Goal: Complete application form

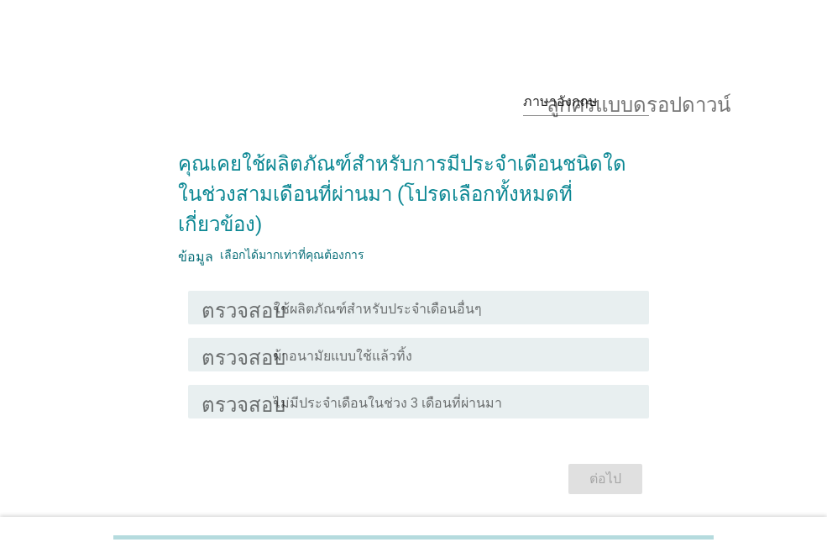
click at [306, 348] on font "ผ้าอนามัยแบบใช้แล้วทิ้ง" at bounding box center [343, 356] width 139 height 16
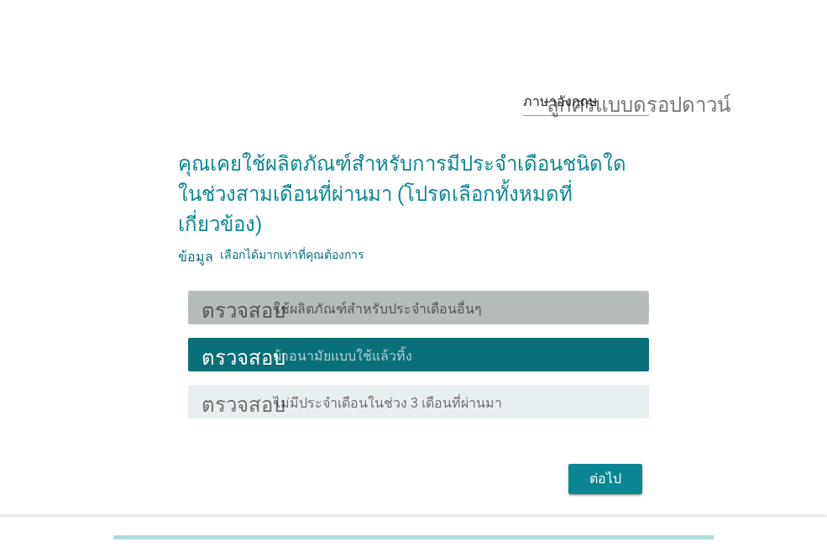
click at [316, 301] on font "ใช้ผลิตภัณฑ์สำหรับประจำเดือนอื่นๆ" at bounding box center [378, 309] width 208 height 16
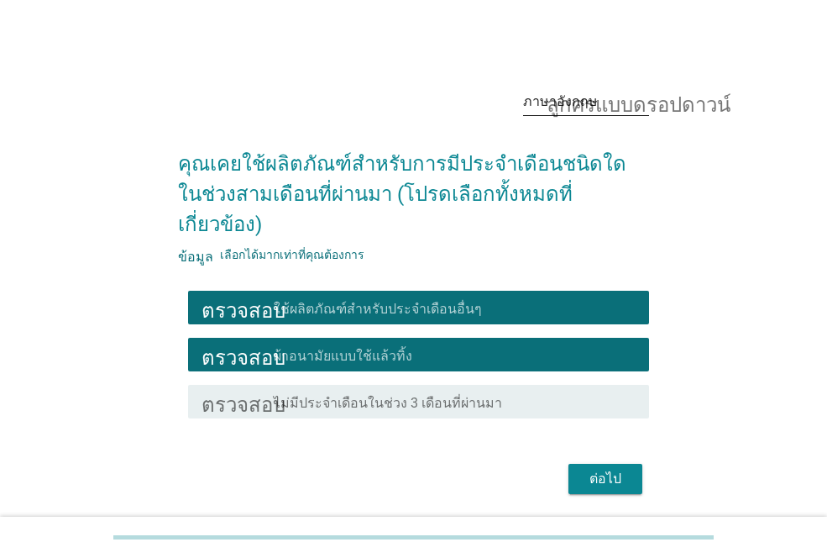
click at [576, 110] on font "ลูกศรแบบดรอปดาวน์" at bounding box center [639, 102] width 184 height 20
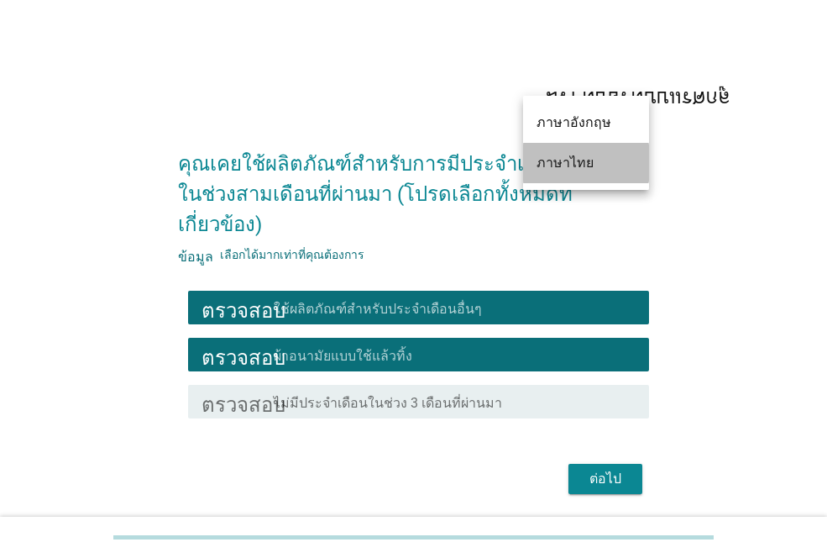
click at [568, 163] on font "ภาษาไทย" at bounding box center [565, 162] width 57 height 16
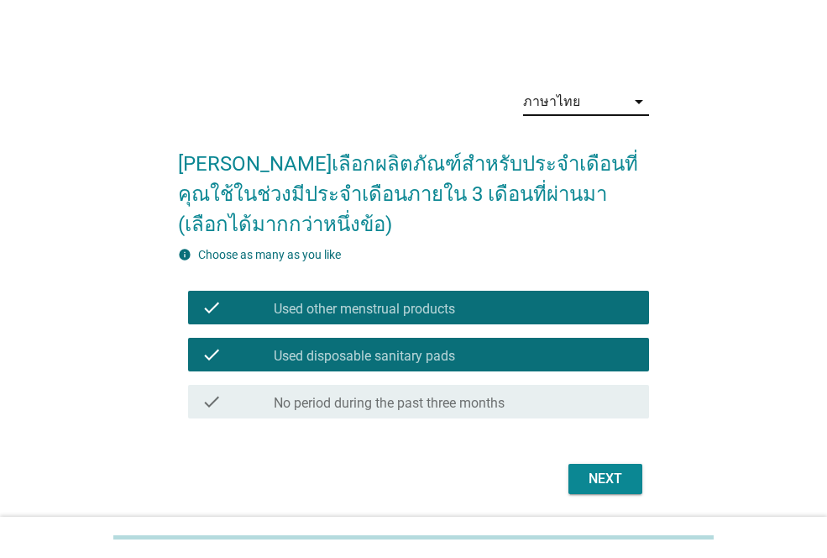
click at [613, 482] on div "Next" at bounding box center [605, 479] width 47 height 20
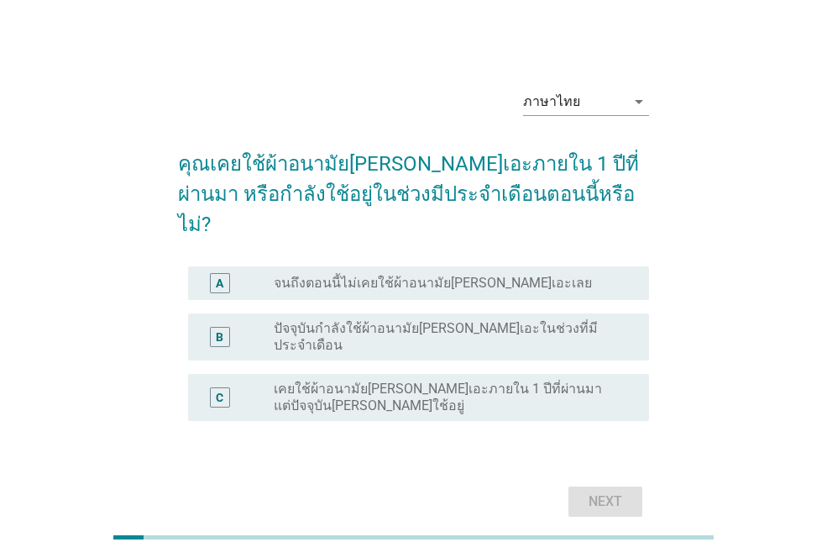
click at [382, 320] on label "ปัจจุบันกำลังใช้ผ้าอนามัย[PERSON_NAME]เอะในช่วงที่มีประจำเดือน" at bounding box center [448, 337] width 348 height 34
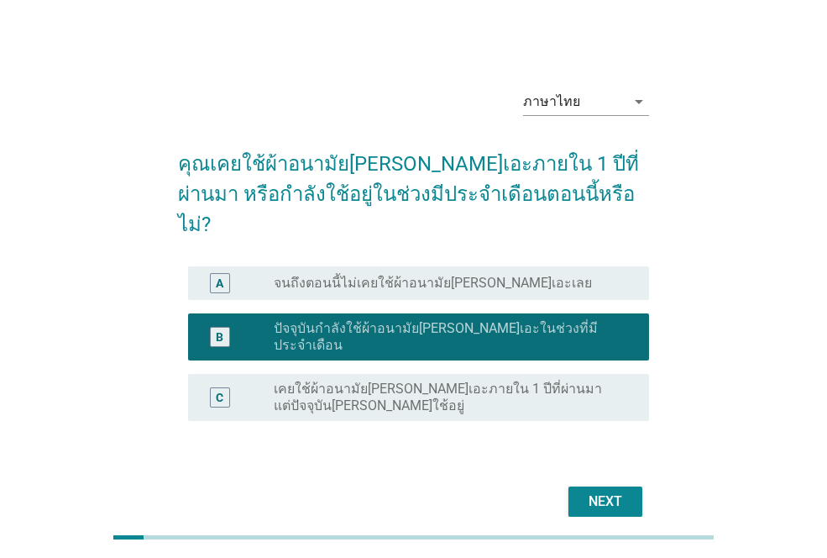
click at [609, 491] on div "Next" at bounding box center [605, 501] width 47 height 20
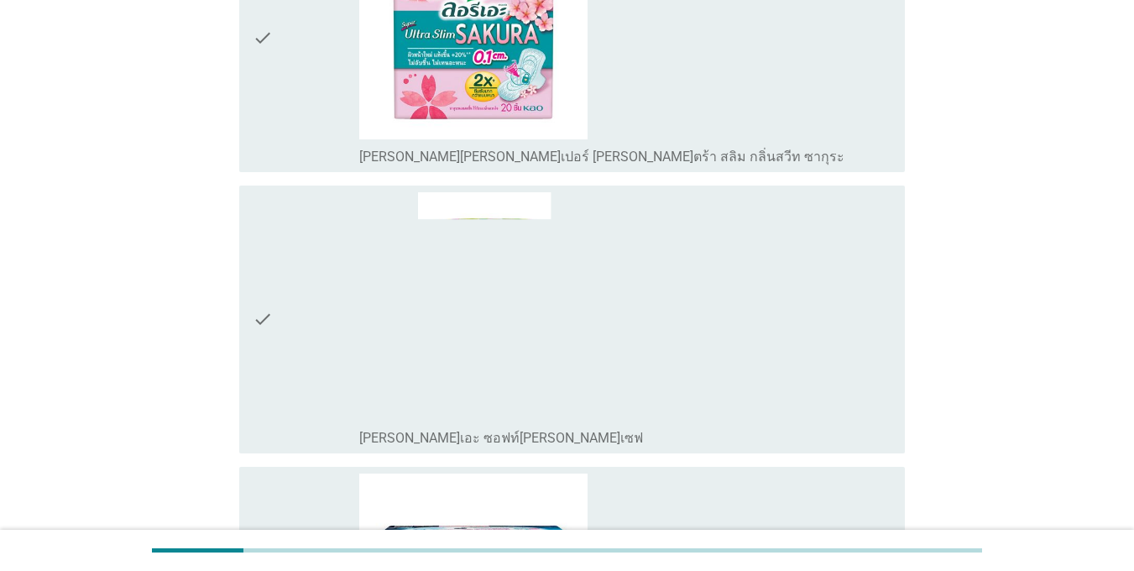
scroll to position [1511, 0]
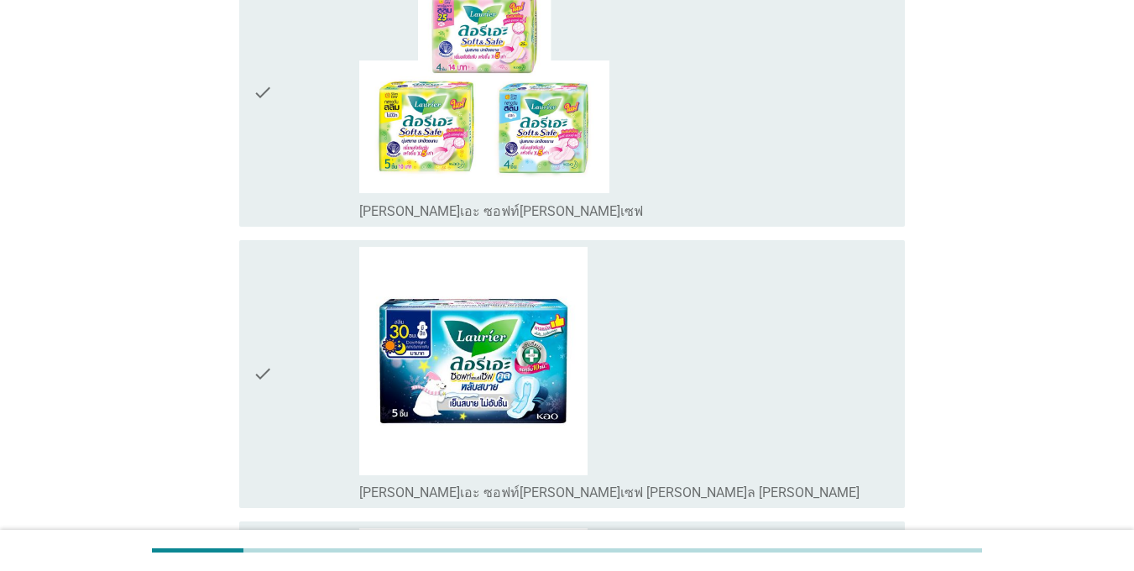
click at [264, 322] on icon "check" at bounding box center [263, 374] width 20 height 254
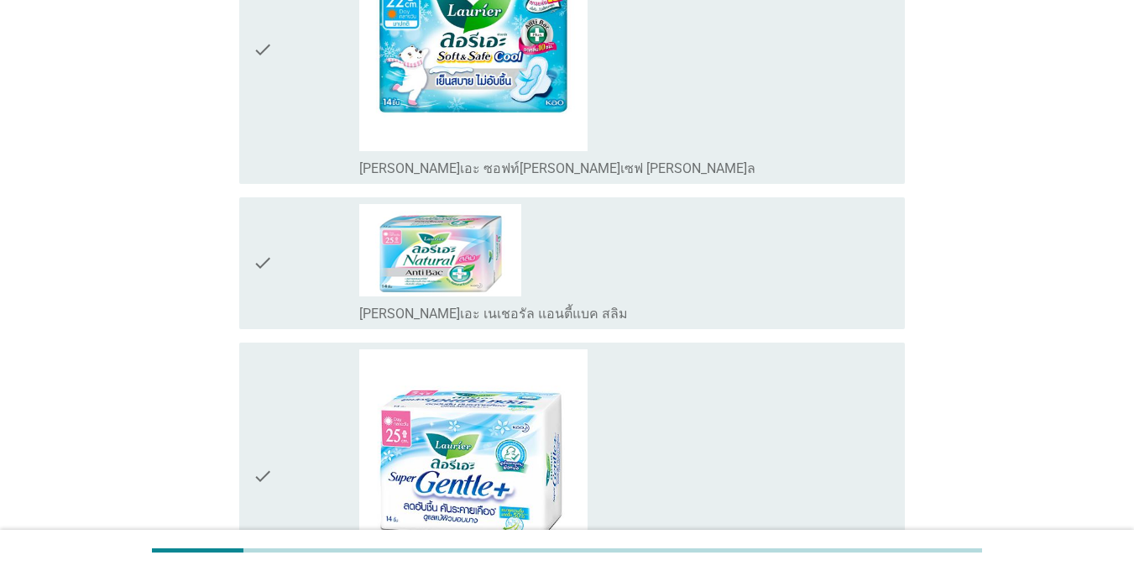
scroll to position [2519, 0]
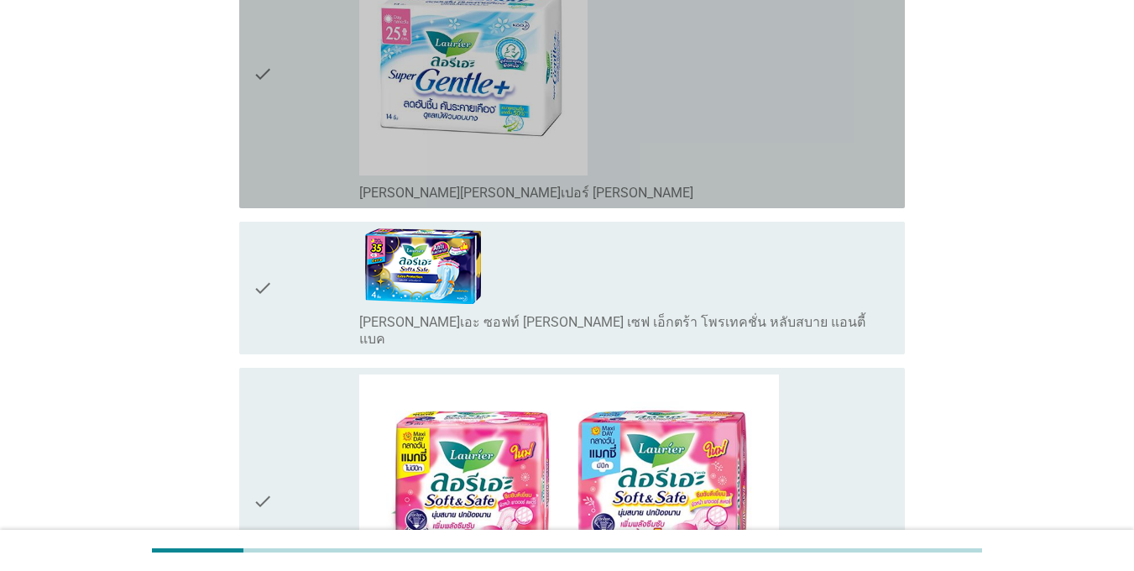
click at [304, 102] on div "check" at bounding box center [306, 74] width 107 height 254
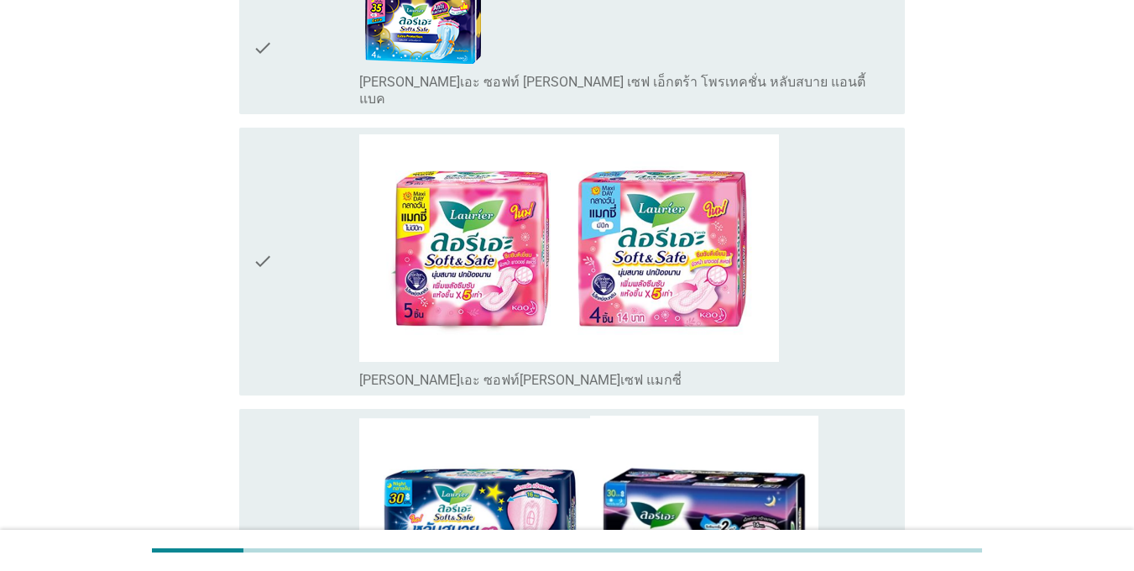
click at [322, 227] on div "check" at bounding box center [306, 261] width 107 height 254
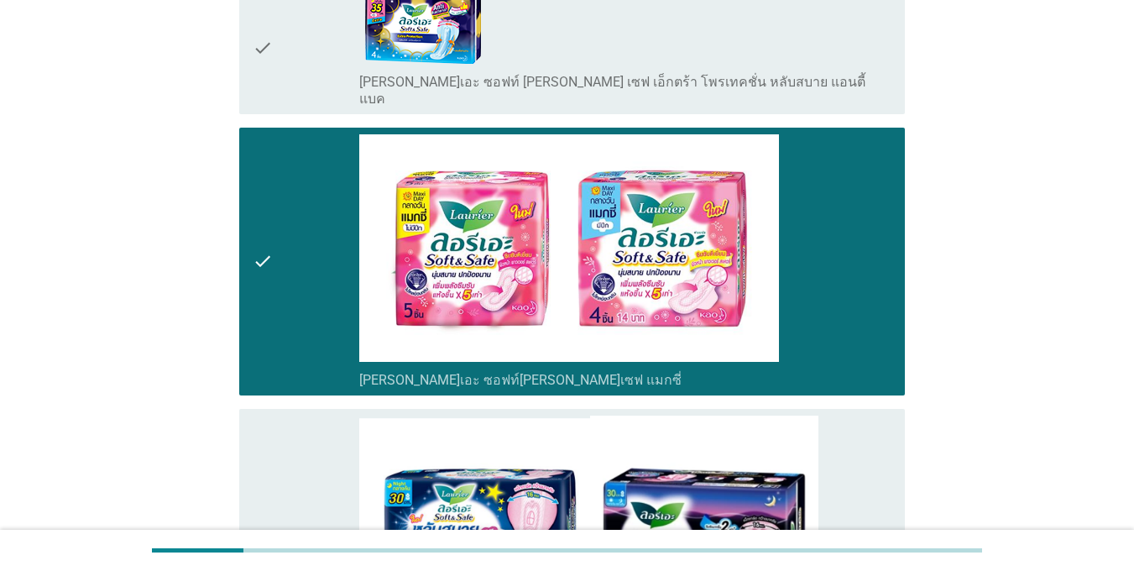
scroll to position [2939, 0]
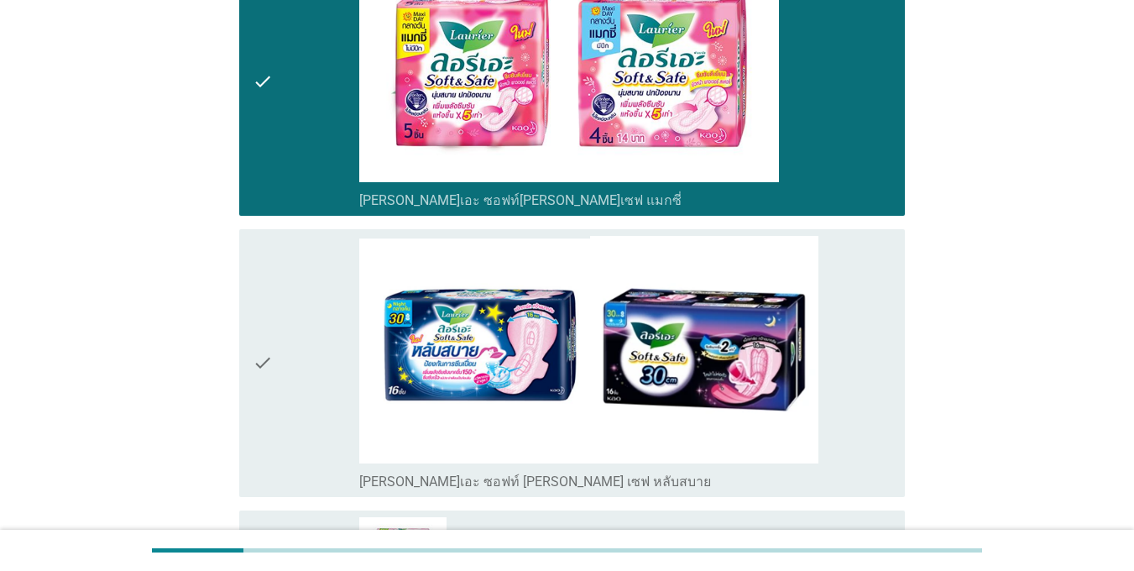
click at [326, 140] on div "check" at bounding box center [306, 82] width 107 height 254
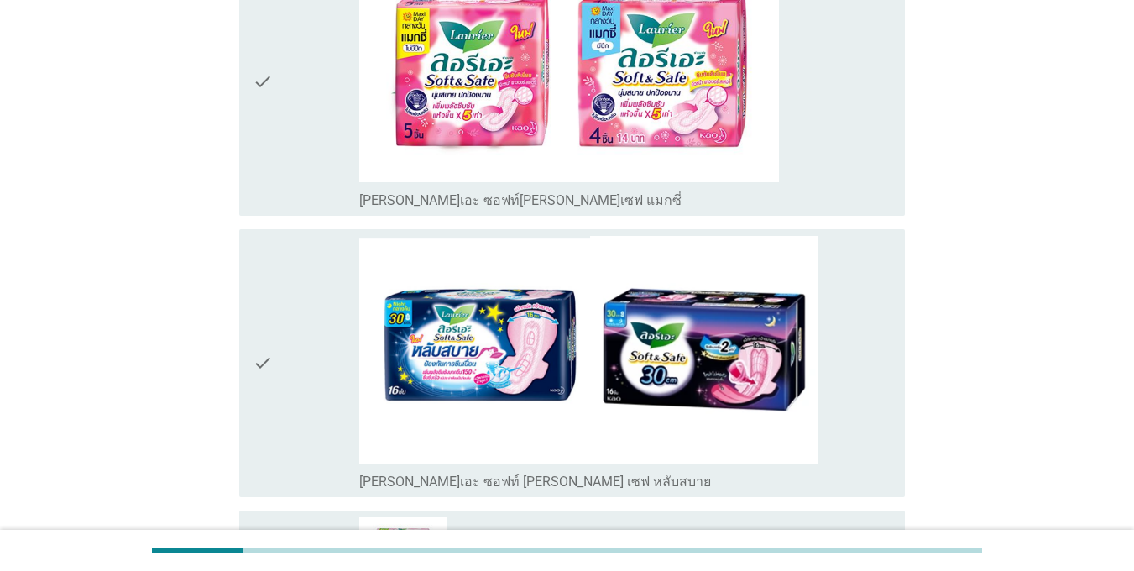
click at [330, 161] on div "check" at bounding box center [306, 82] width 107 height 254
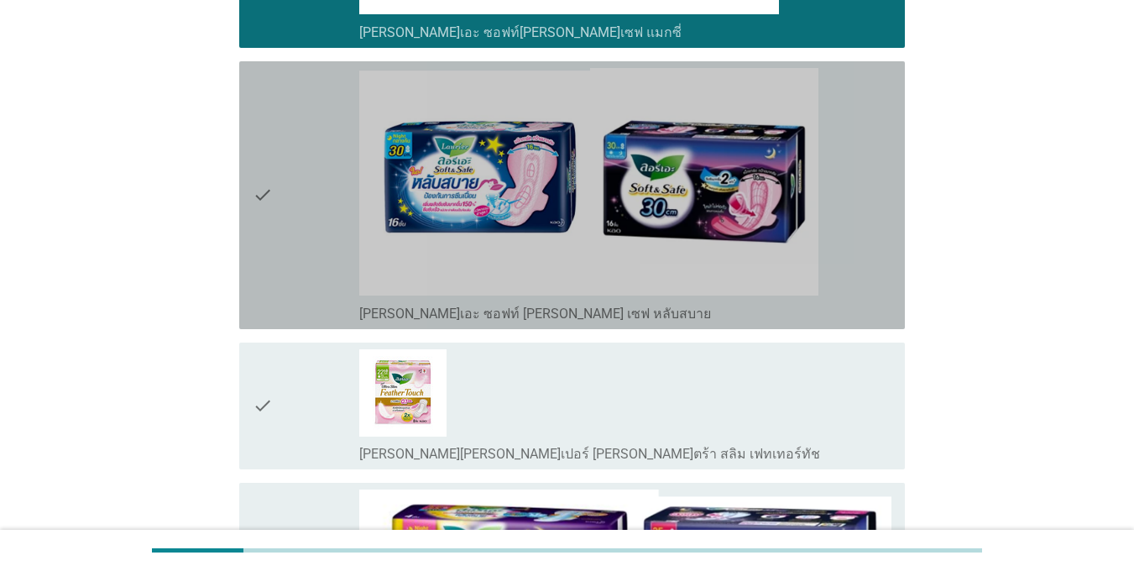
click at [313, 193] on div "check" at bounding box center [306, 195] width 107 height 254
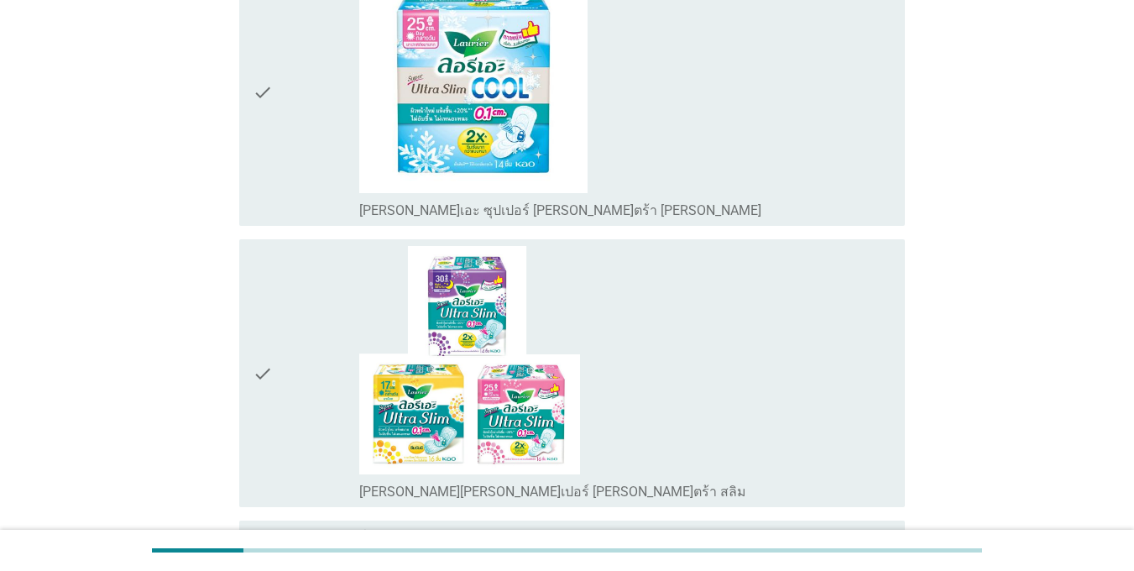
scroll to position [4074, 0]
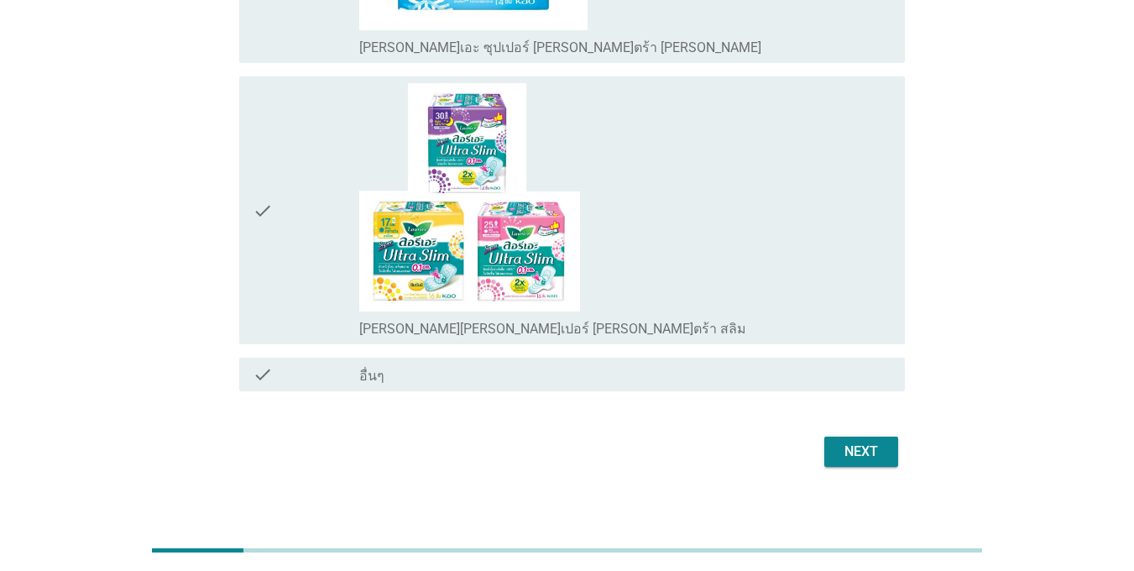
click at [826, 442] on div "Next" at bounding box center [861, 452] width 47 height 20
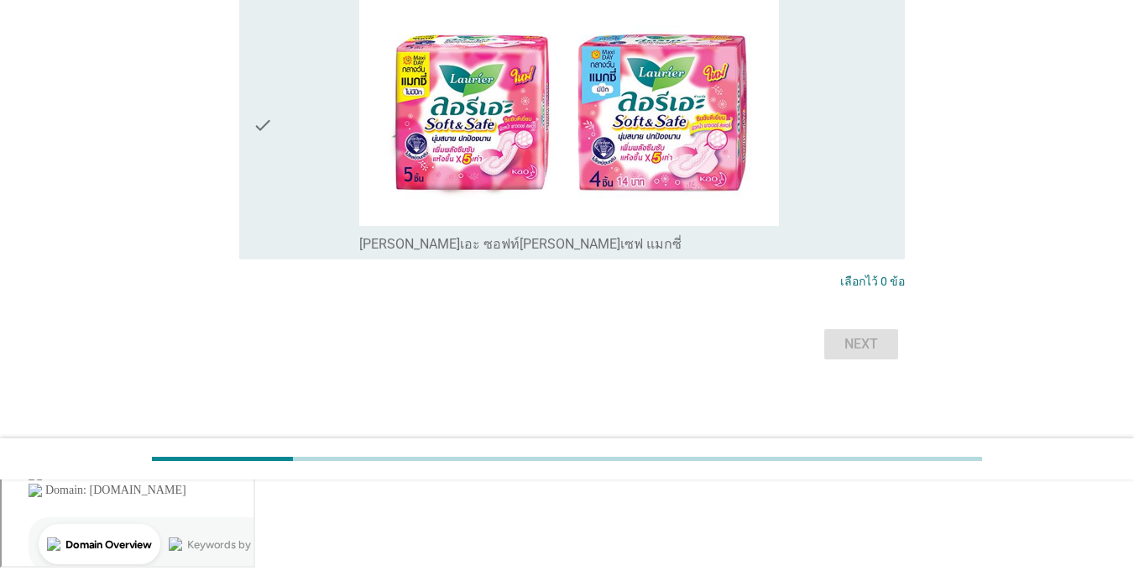
scroll to position [0, 0]
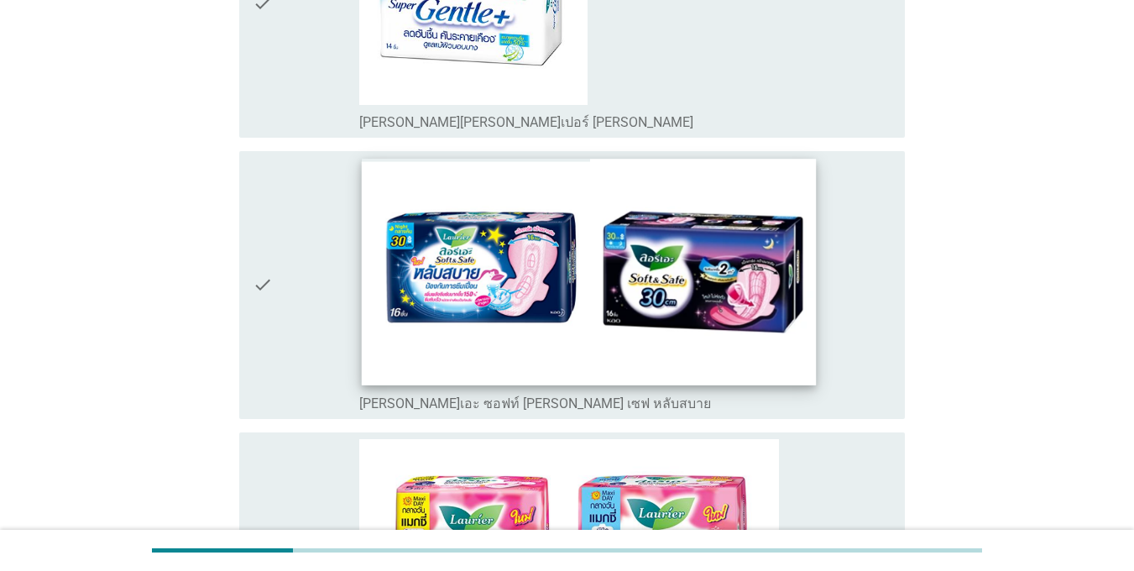
click at [385, 262] on img at bounding box center [589, 272] width 455 height 226
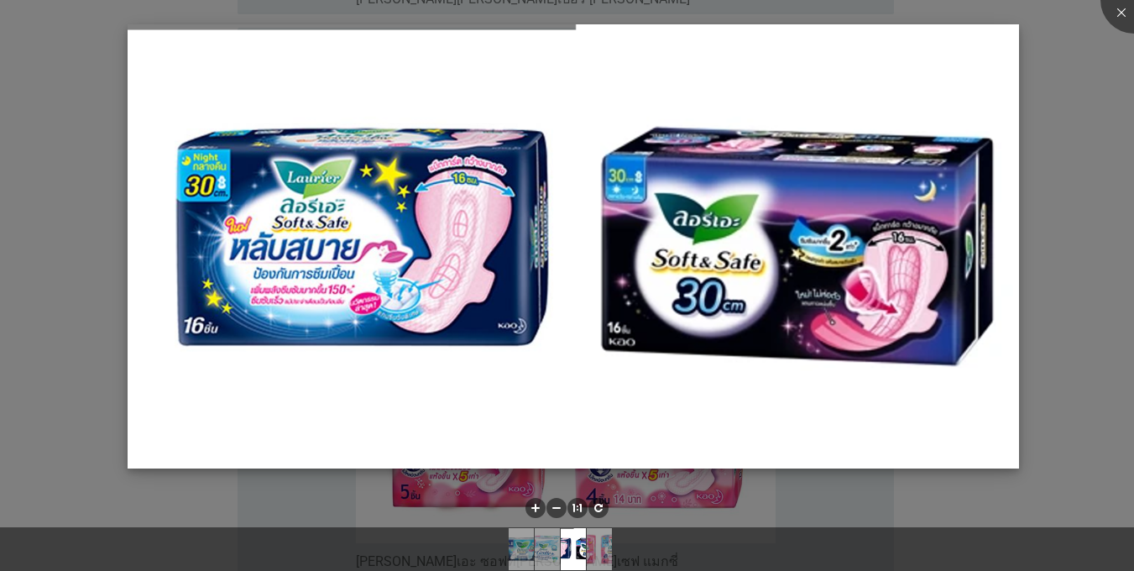
scroll to position [950, 0]
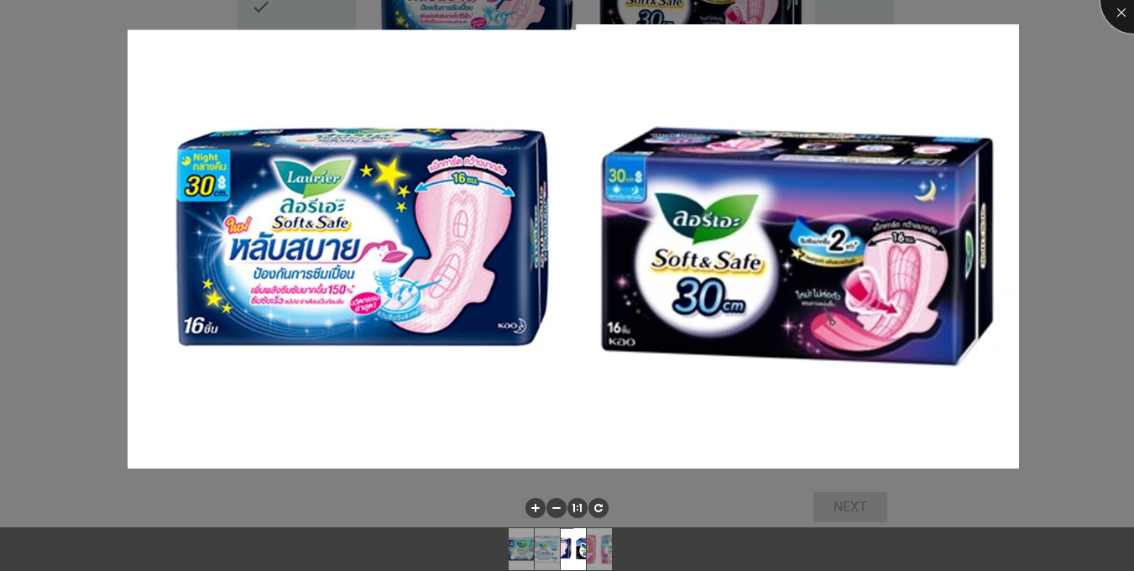
click at [826, 12] on div at bounding box center [1134, -1] width 67 height 67
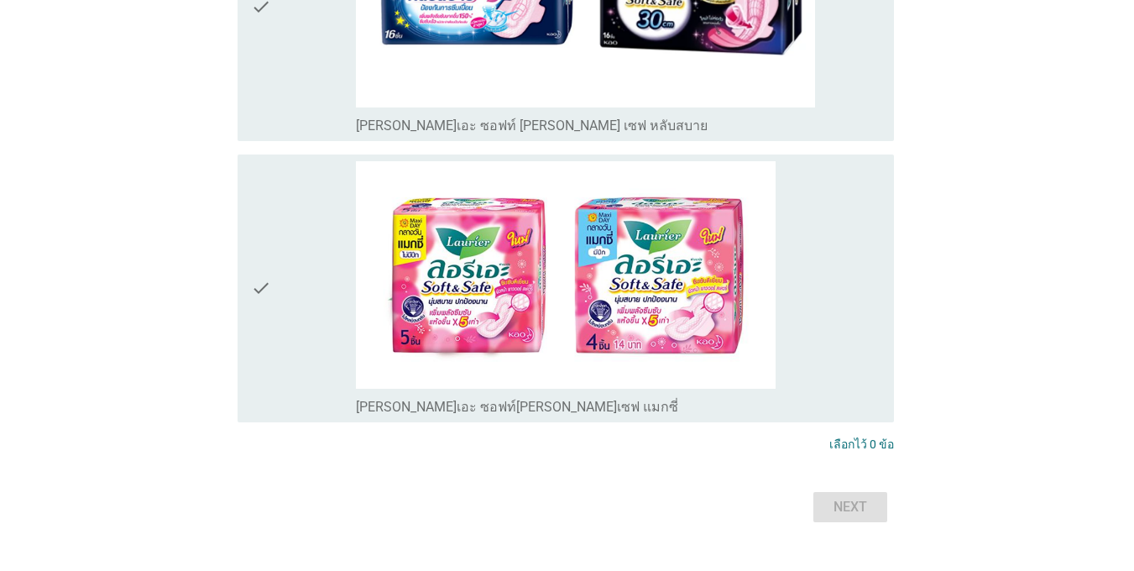
click at [286, 278] on div "check" at bounding box center [303, 288] width 105 height 254
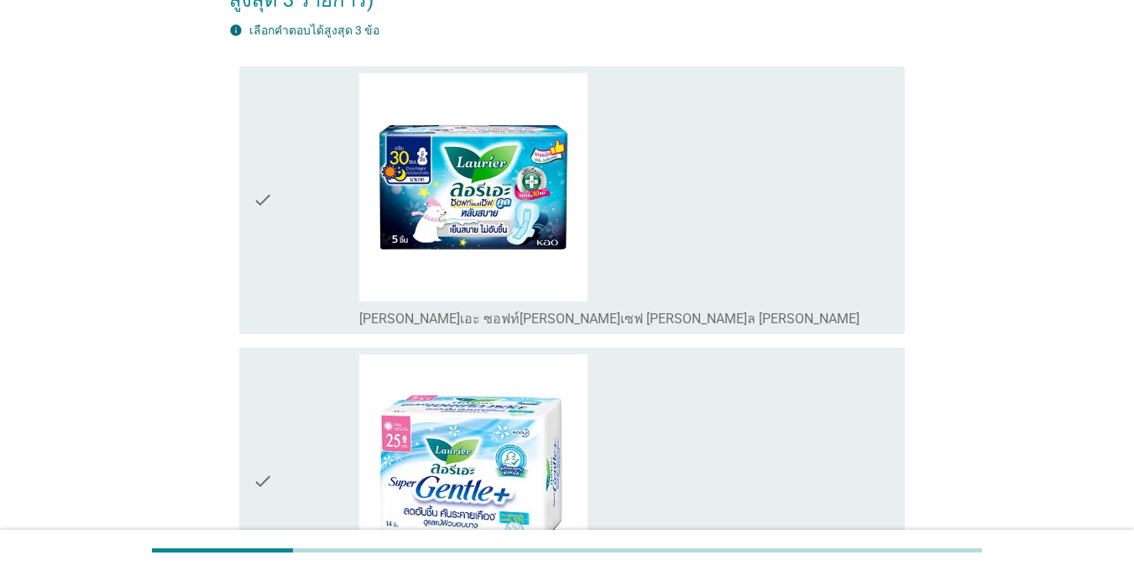
scroll to position [0, 0]
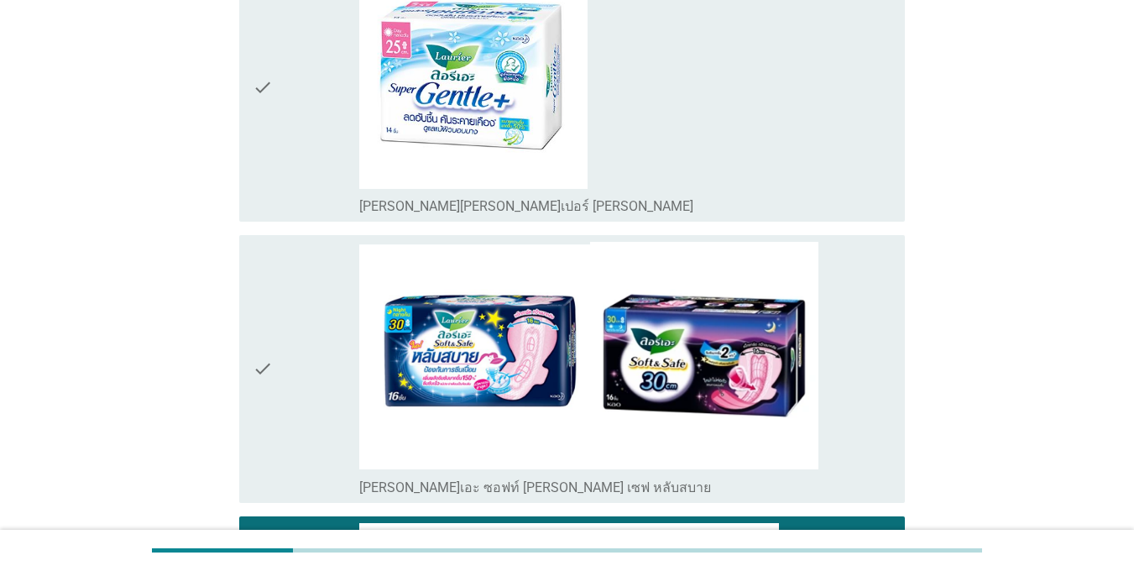
click at [285, 333] on div "check" at bounding box center [306, 369] width 107 height 254
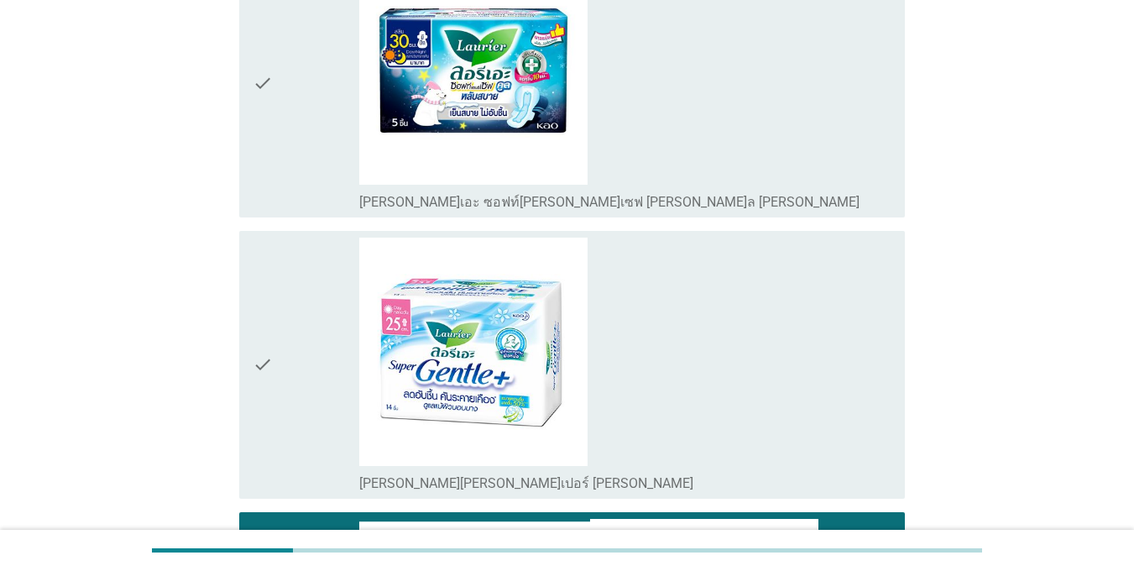
scroll to position [67, 0]
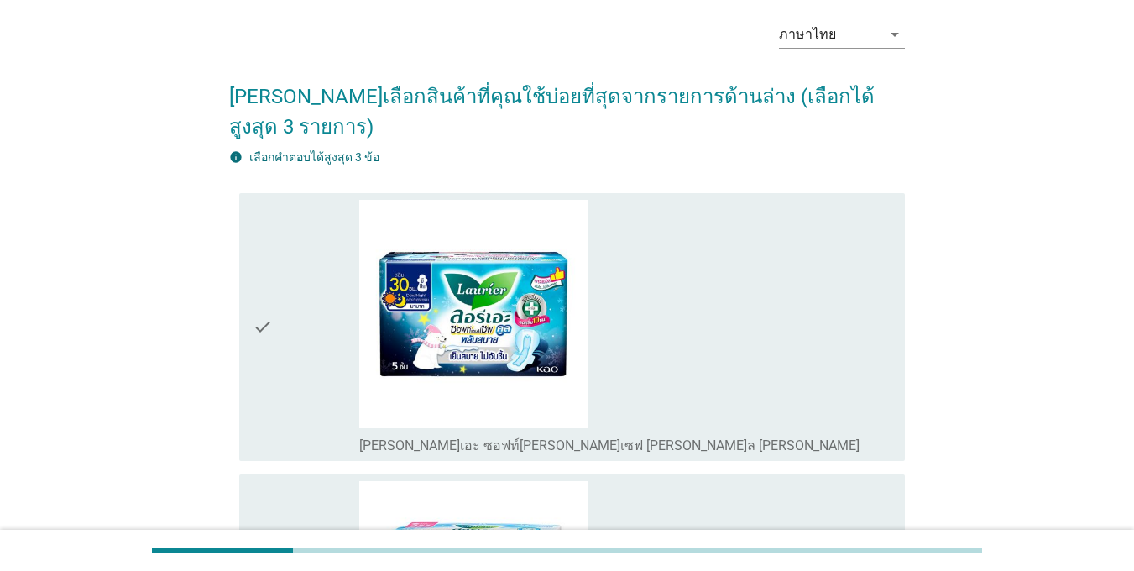
click at [325, 283] on div "check" at bounding box center [306, 327] width 107 height 254
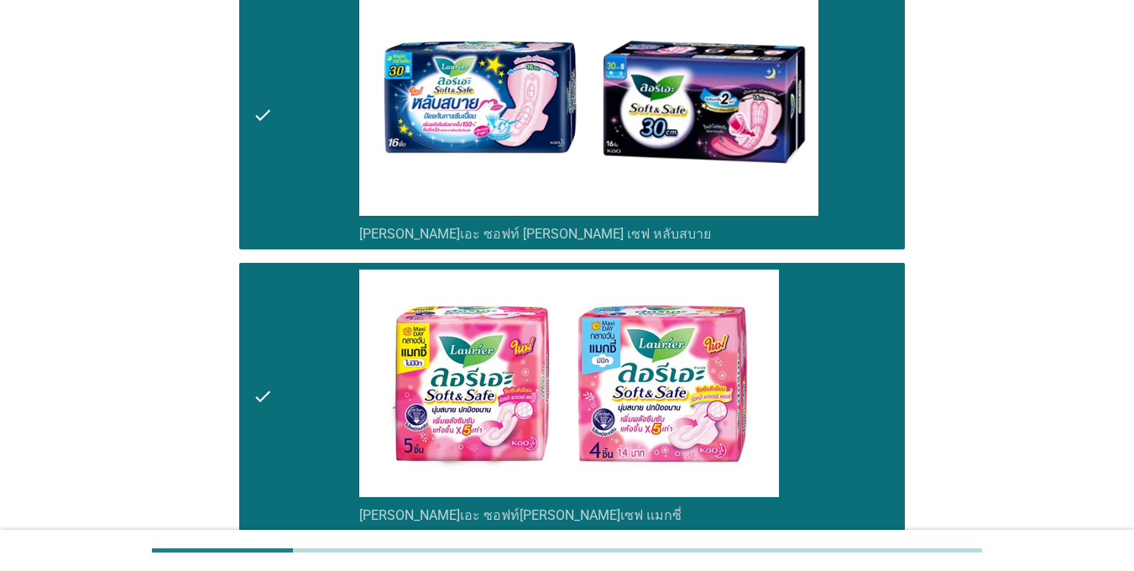
scroll to position [991, 0]
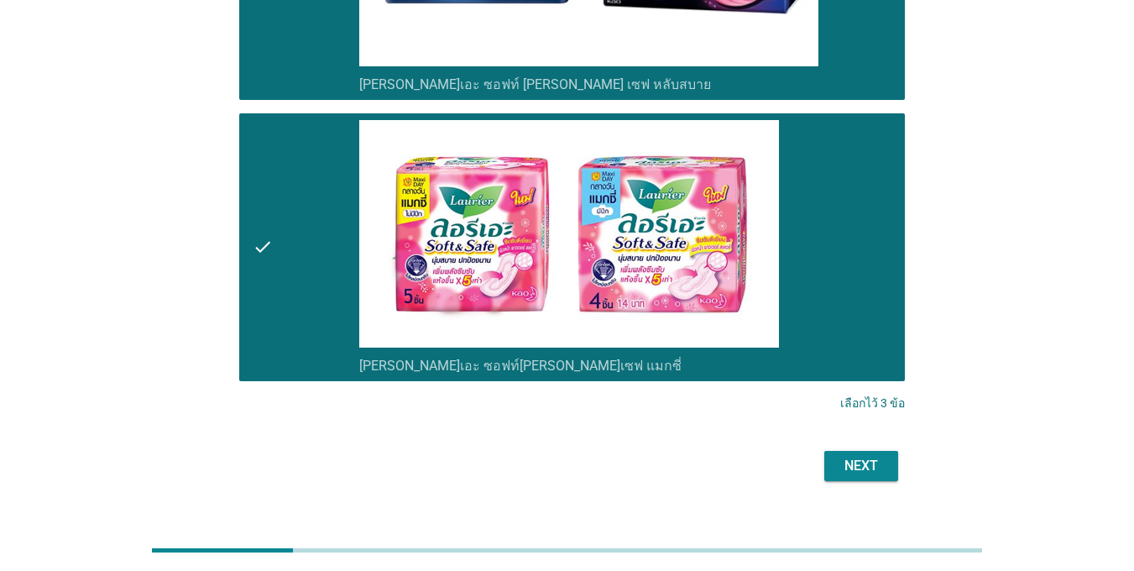
click at [826, 456] on div "Next" at bounding box center [861, 466] width 47 height 20
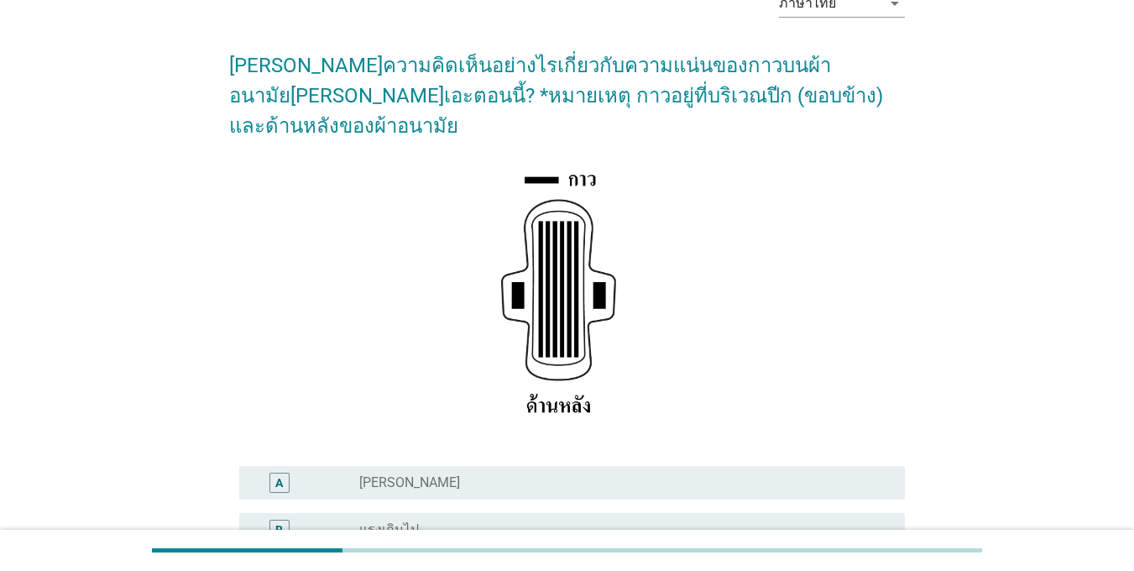
scroll to position [252, 0]
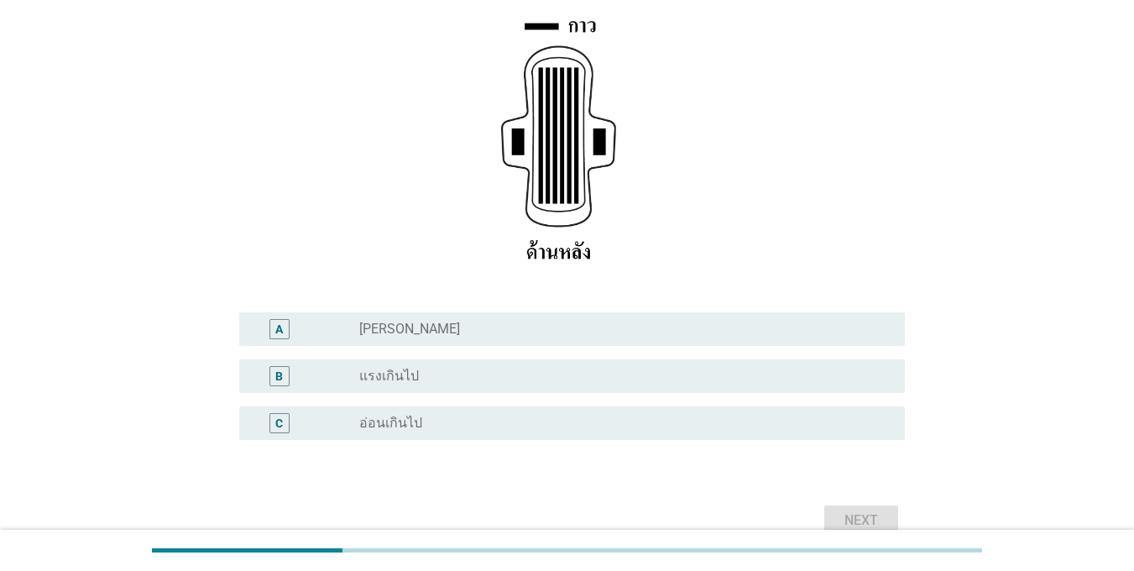
click at [382, 321] on label "[PERSON_NAME]" at bounding box center [409, 329] width 101 height 17
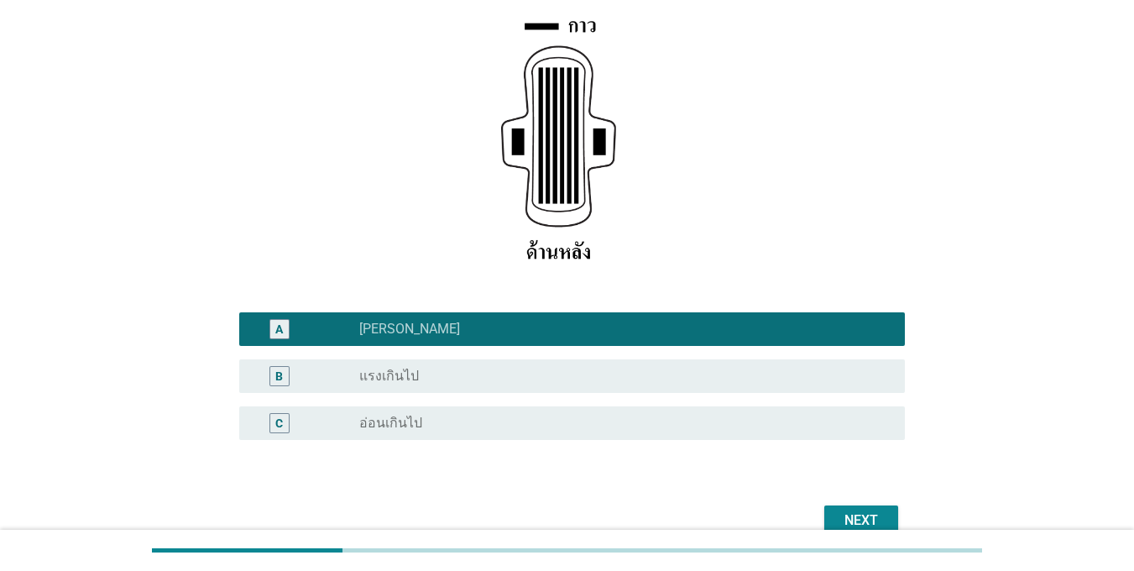
click at [826, 510] on div "Next" at bounding box center [861, 520] width 47 height 20
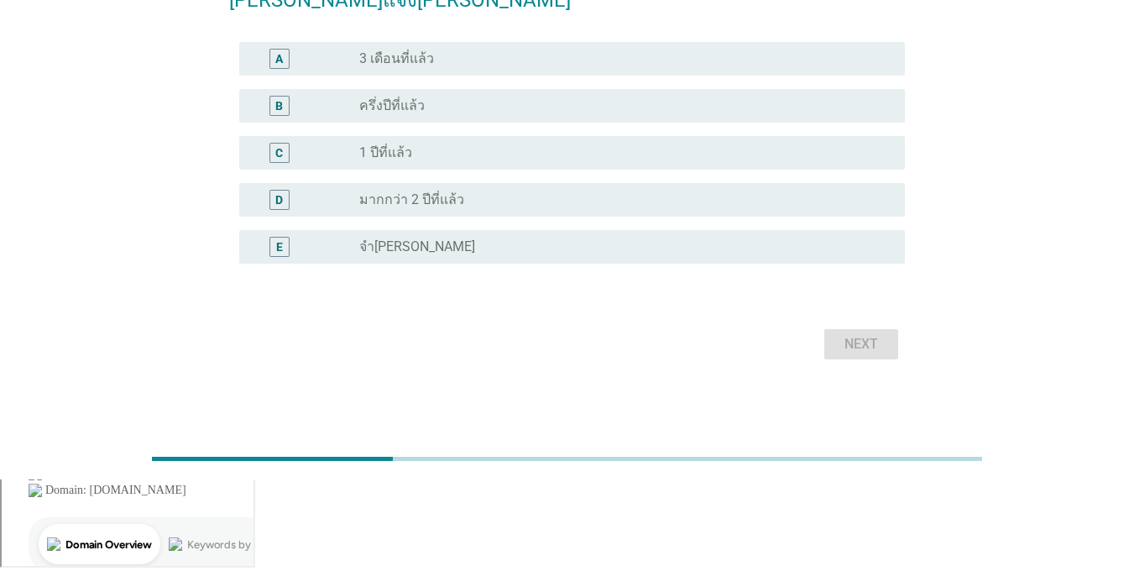
scroll to position [0, 0]
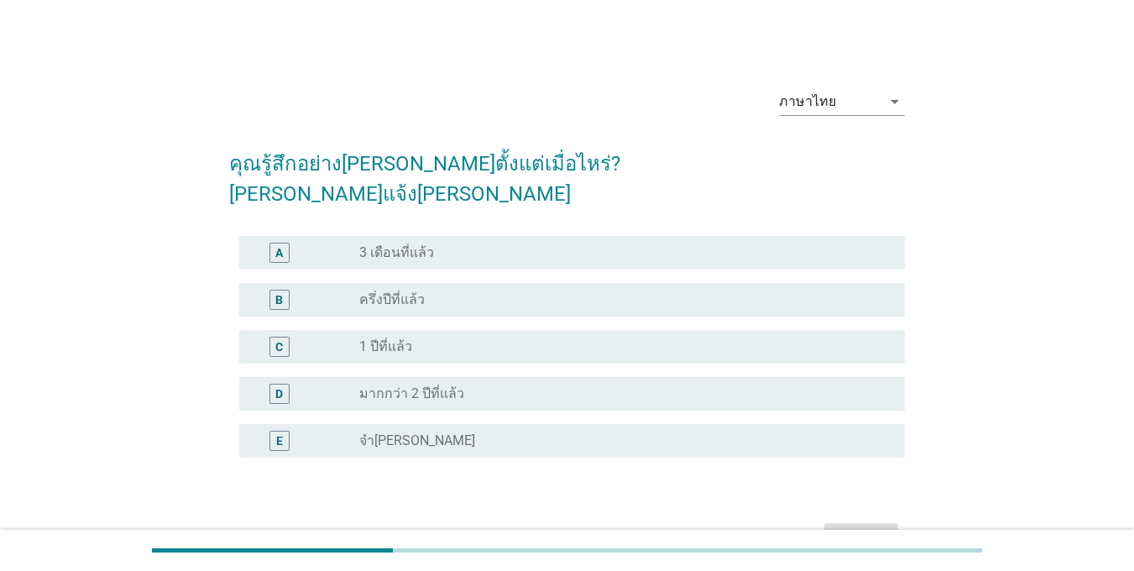
click at [429, 385] on label "มากกว่า 2 ปีที่แล้ว" at bounding box center [411, 393] width 105 height 17
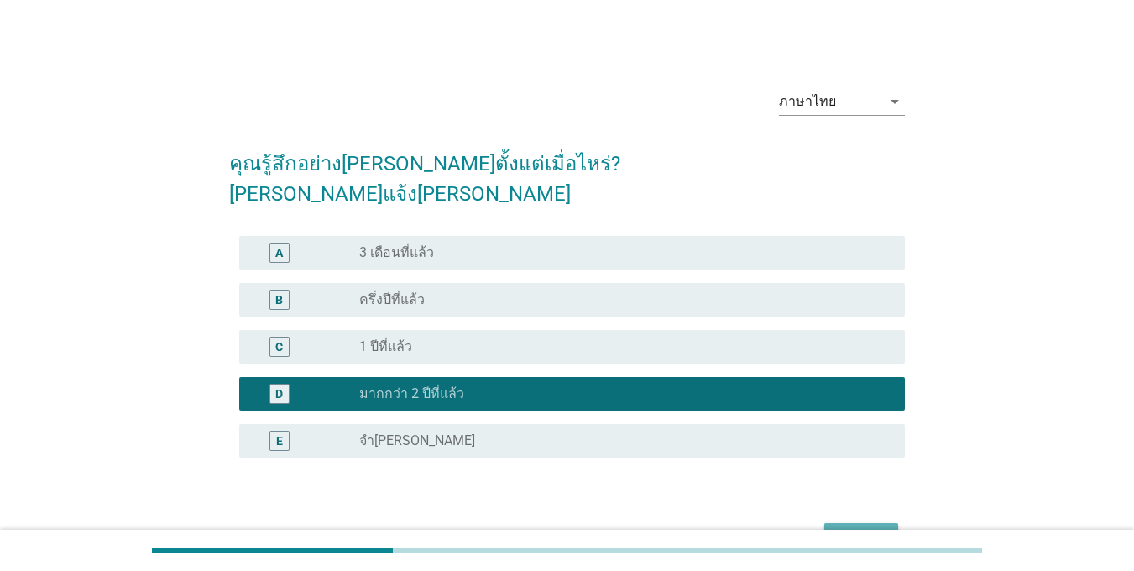
drag, startPoint x: 856, startPoint y: 505, endPoint x: 835, endPoint y: 498, distance: 22.0
click at [826, 528] on div "Next" at bounding box center [861, 538] width 47 height 20
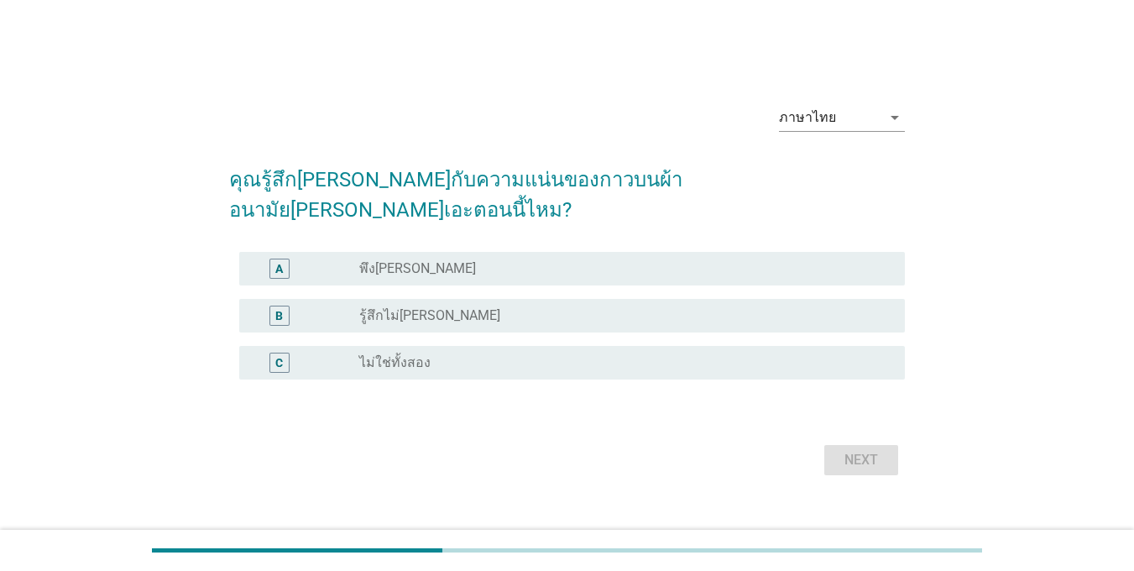
click at [397, 269] on div "A radio_button_unchecked พึง[PERSON_NAME]" at bounding box center [572, 269] width 666 height 34
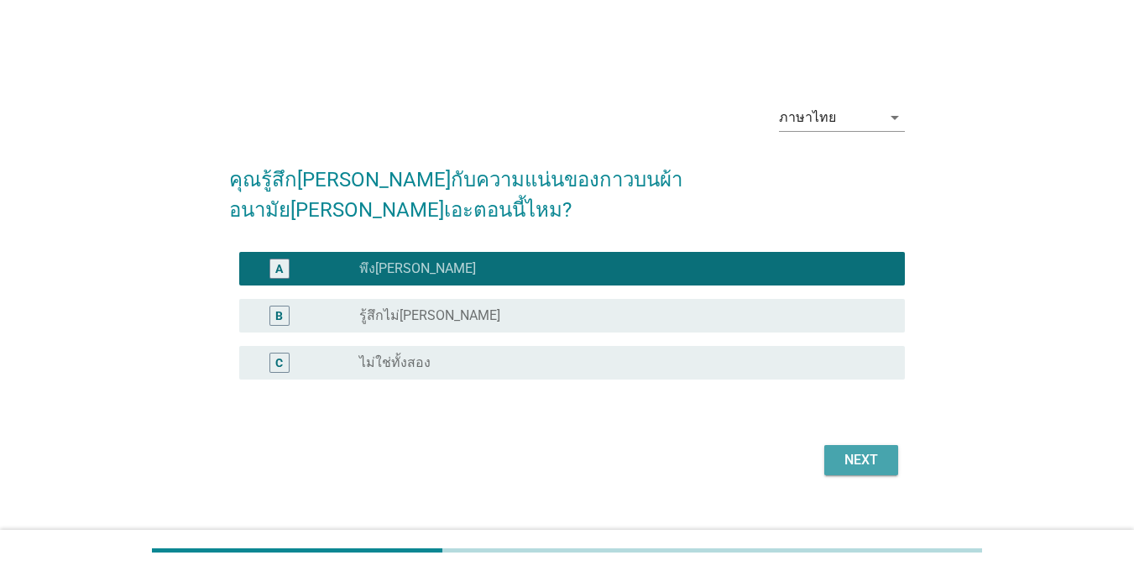
click at [826, 445] on button "Next" at bounding box center [861, 460] width 74 height 30
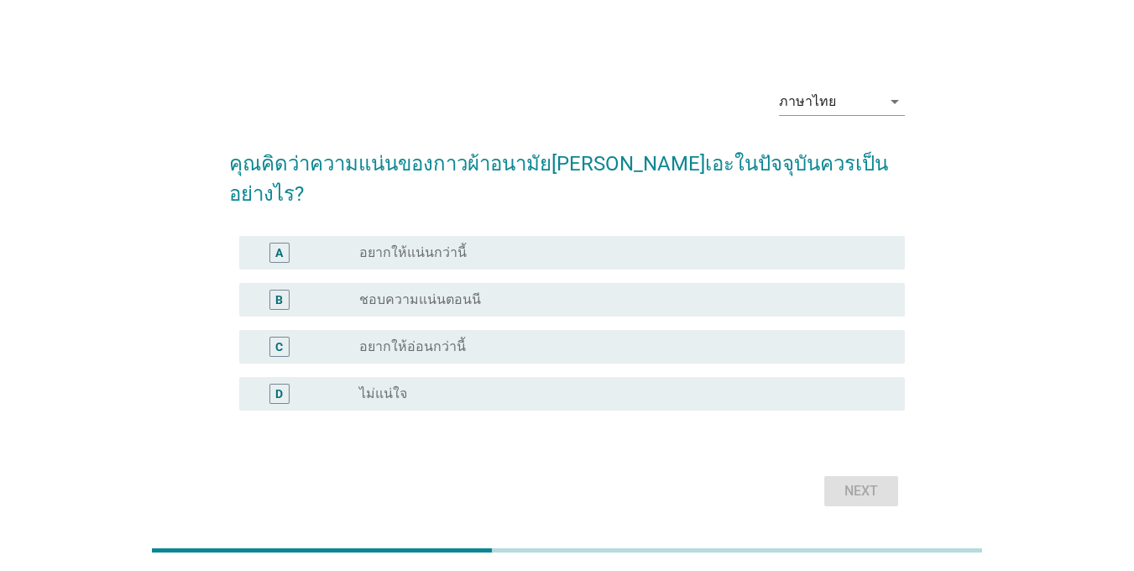
click at [385, 291] on label "ชอบความแน่นตอนนี" at bounding box center [420, 299] width 122 height 17
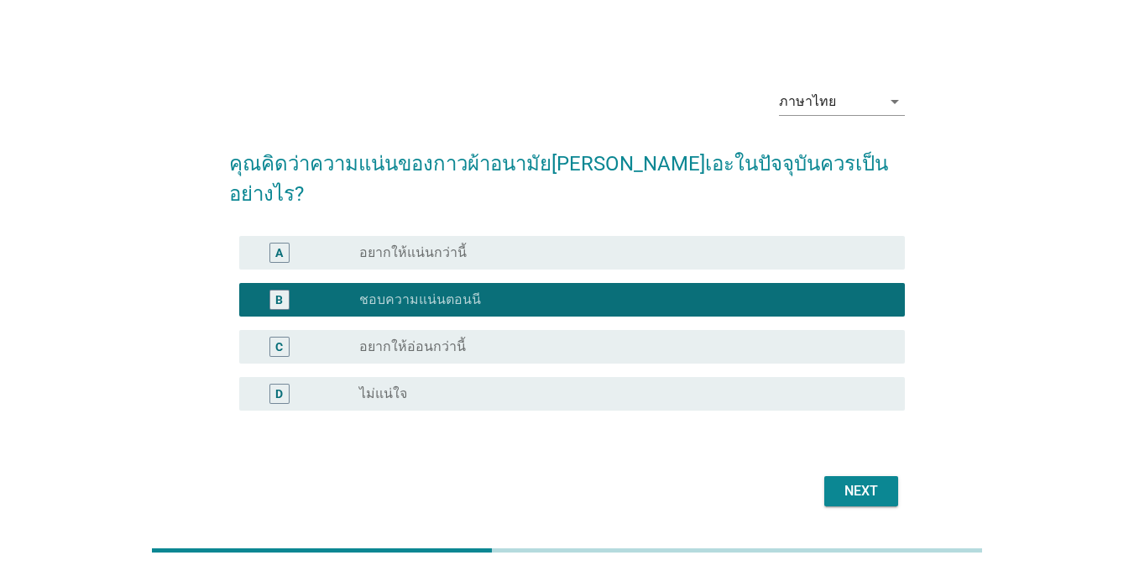
click at [826, 481] on div "Next" at bounding box center [861, 491] width 47 height 20
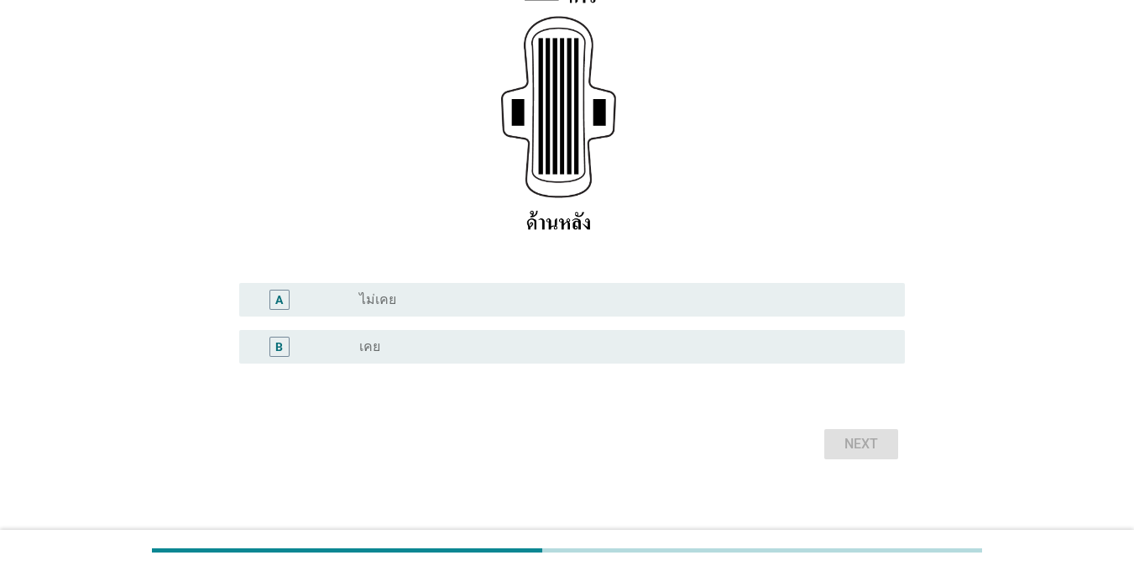
scroll to position [252, 0]
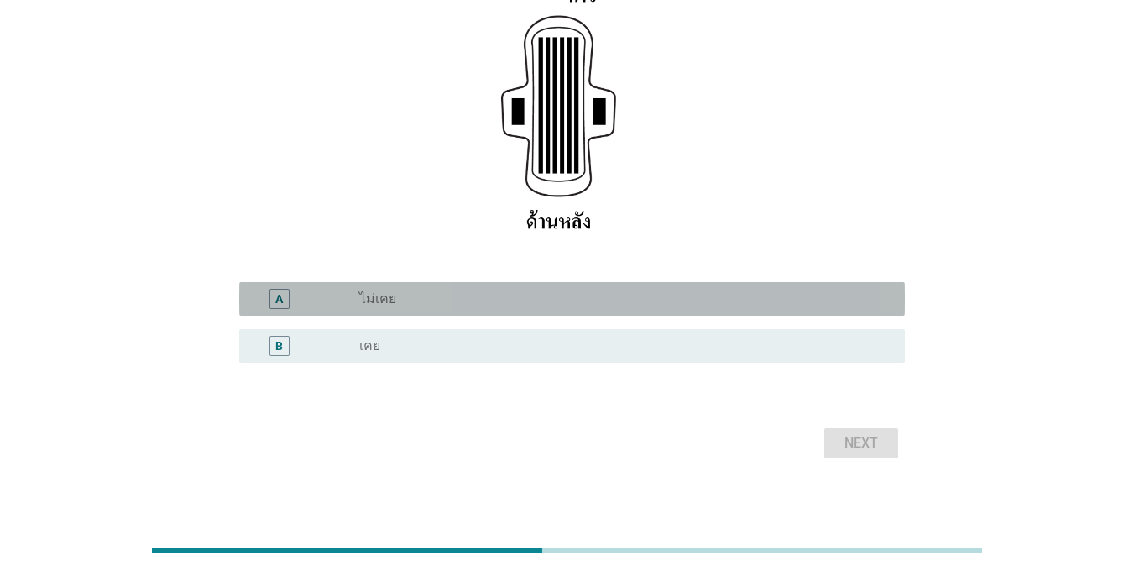
click at [393, 291] on label "ไม่เคย" at bounding box center [377, 299] width 37 height 17
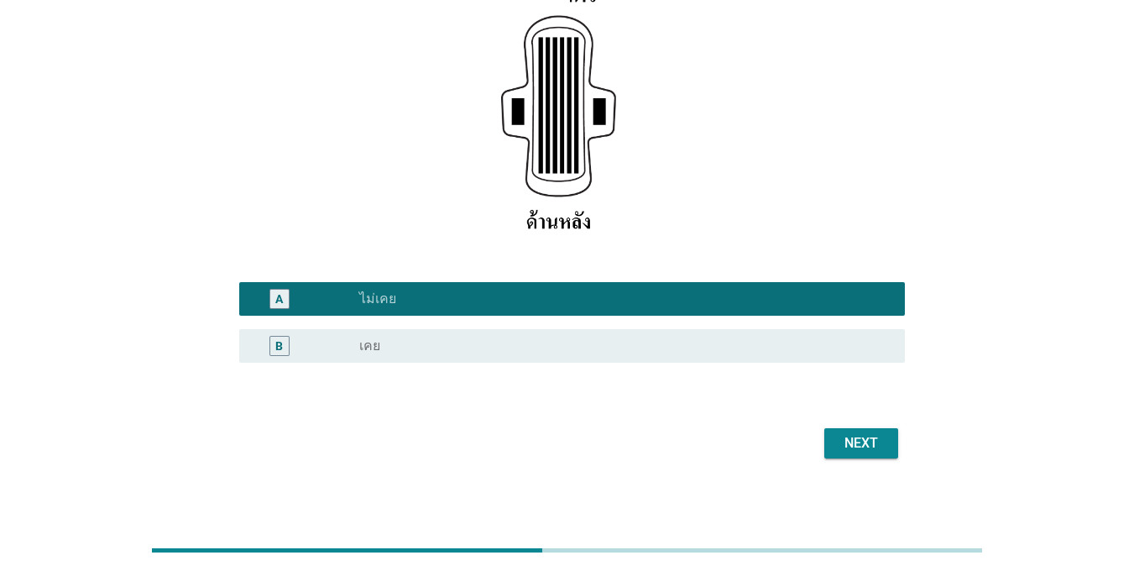
click at [471, 338] on div "radio_button_unchecked เคย" at bounding box center [618, 346] width 519 height 17
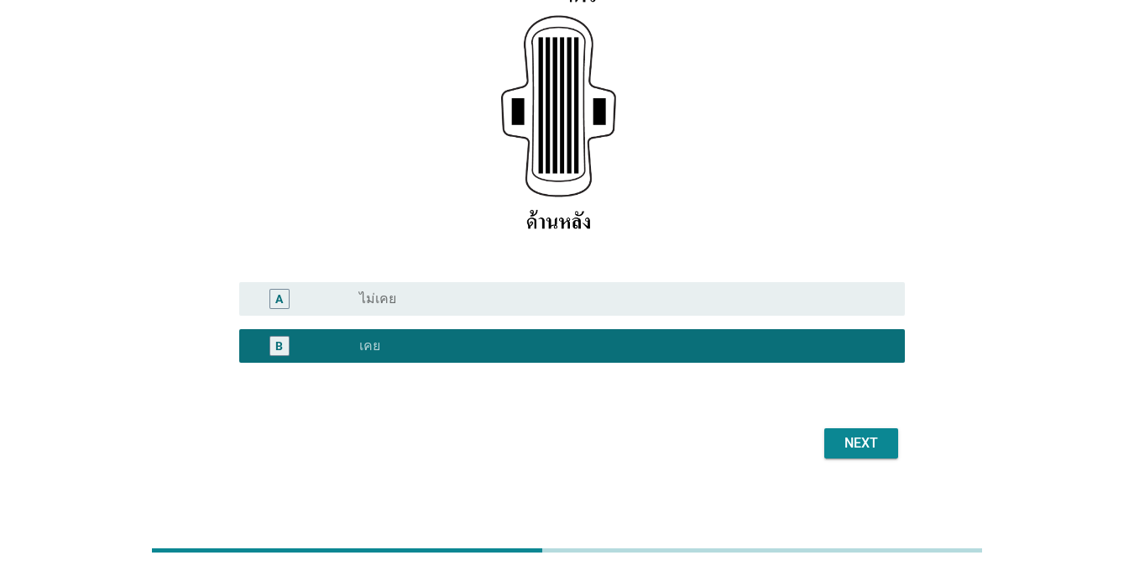
click at [463, 308] on div "radio_button_unchecked ไม่เคย" at bounding box center [625, 299] width 532 height 20
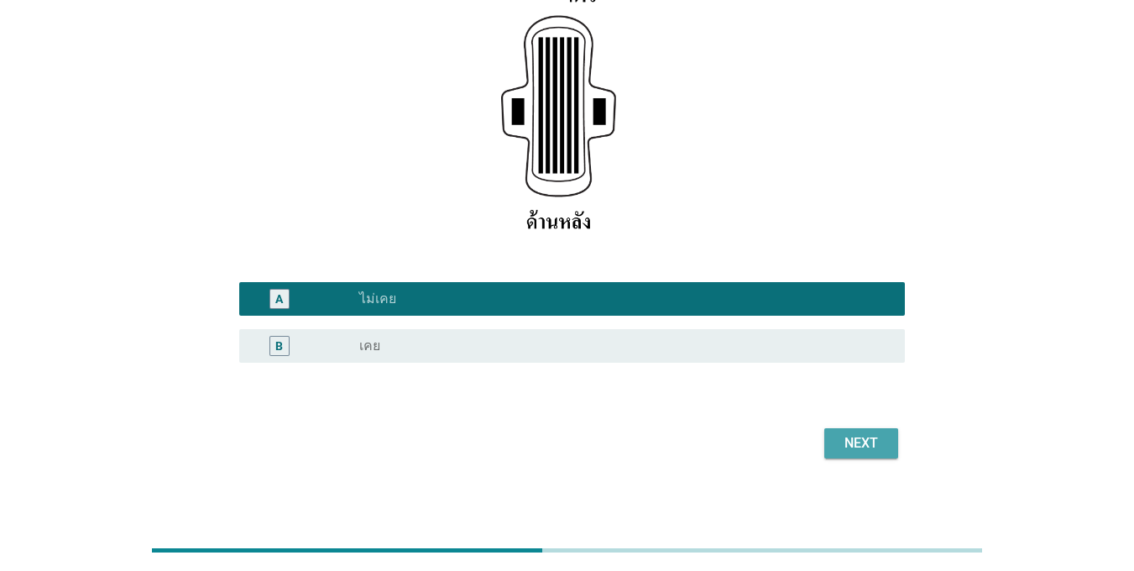
click at [826, 434] on div "Next" at bounding box center [861, 443] width 47 height 20
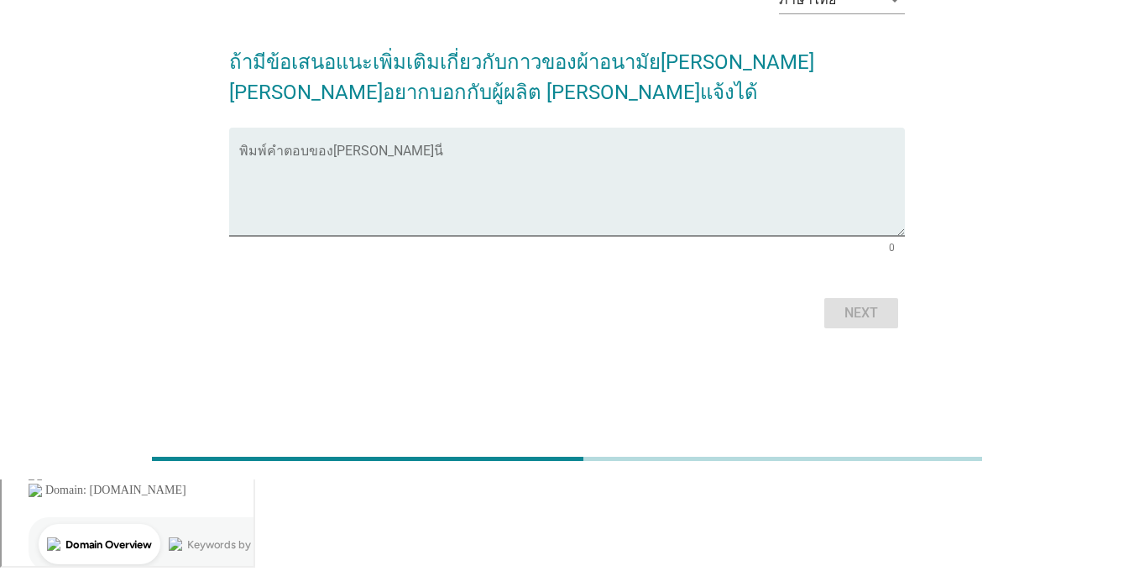
scroll to position [0, 0]
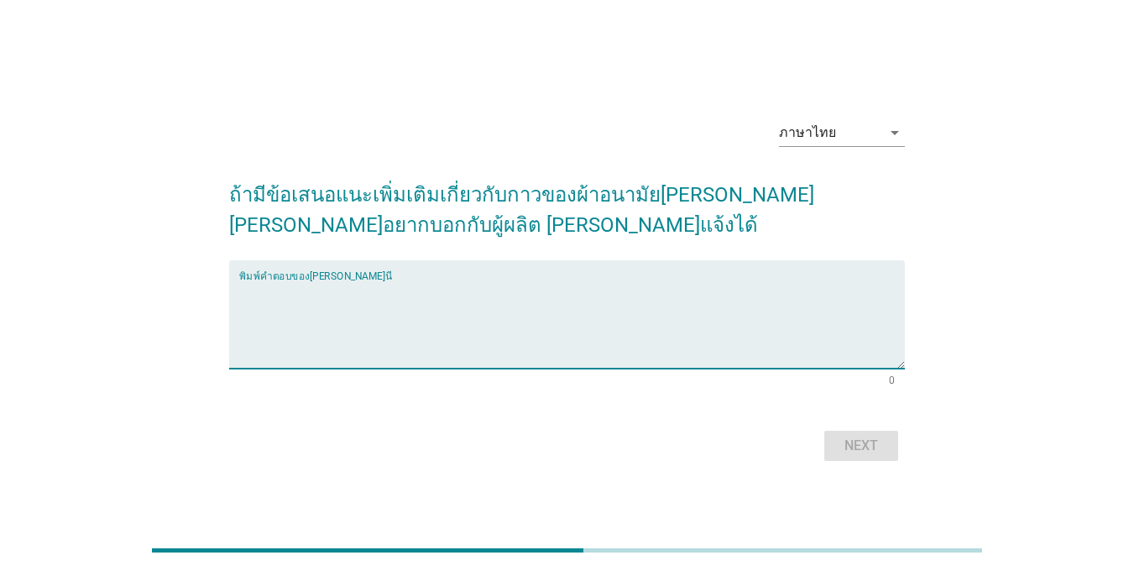
click at [390, 328] on textarea "พิมพ์คำตอบของคุณ ที่นี่" at bounding box center [572, 324] width 666 height 88
click at [333, 342] on textarea "พิมพ์คำตอบของคุณ ที่นี่" at bounding box center [572, 324] width 666 height 88
type textarea "g"
type textarea "[PERSON_NAME]ขอบกระชับ"
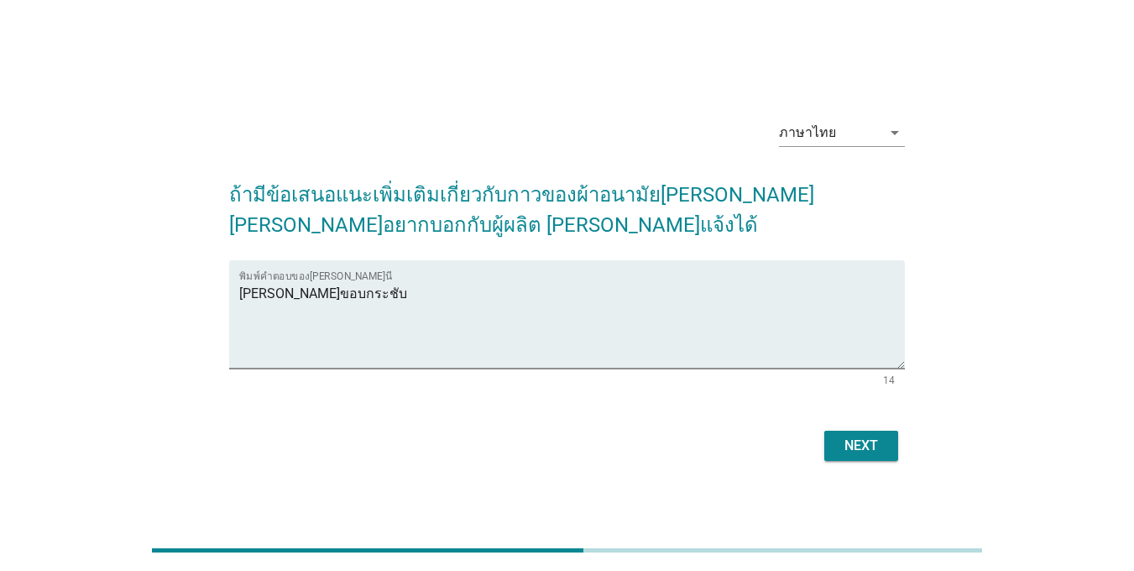
click at [826, 458] on button "Next" at bounding box center [861, 446] width 74 height 30
